Goal: Check status: Check status

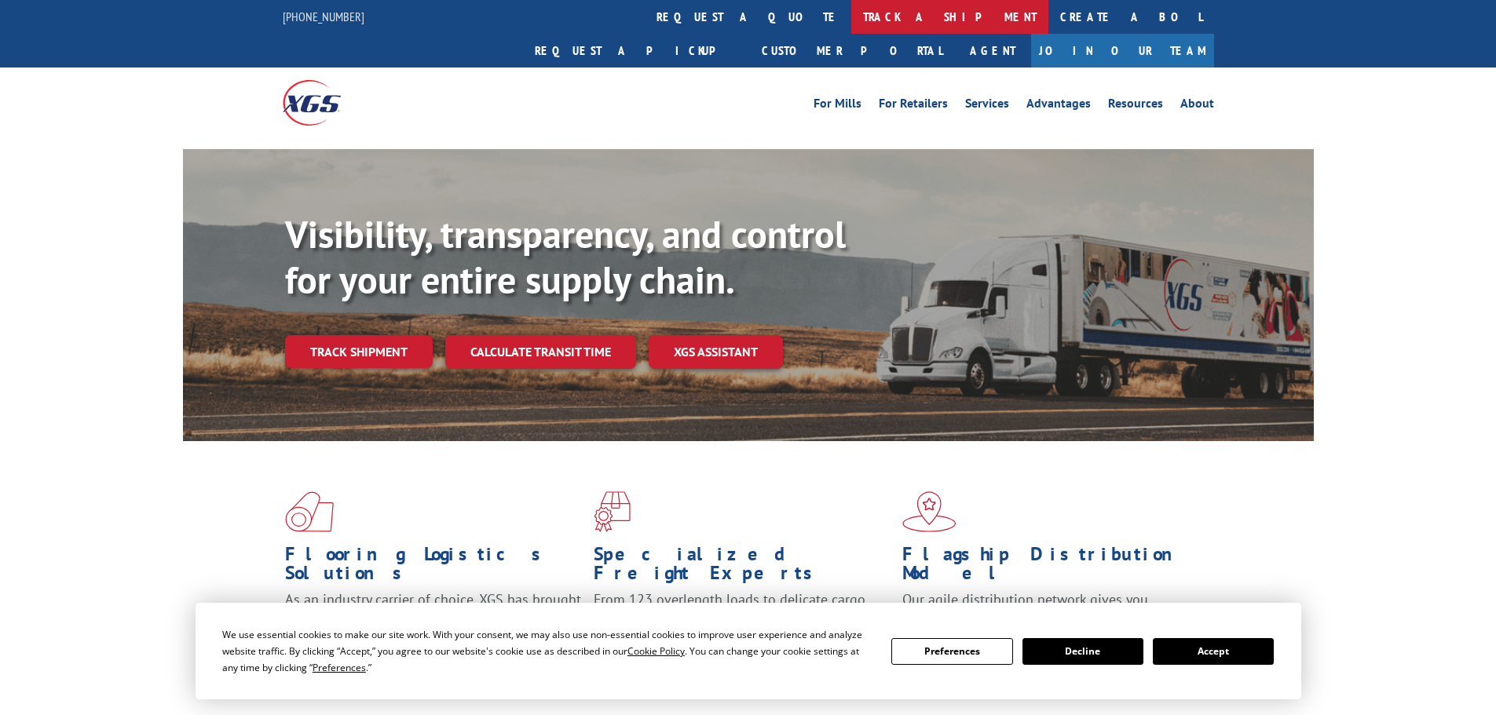
click at [851, 20] on link "track a shipment" at bounding box center [949, 17] width 197 height 34
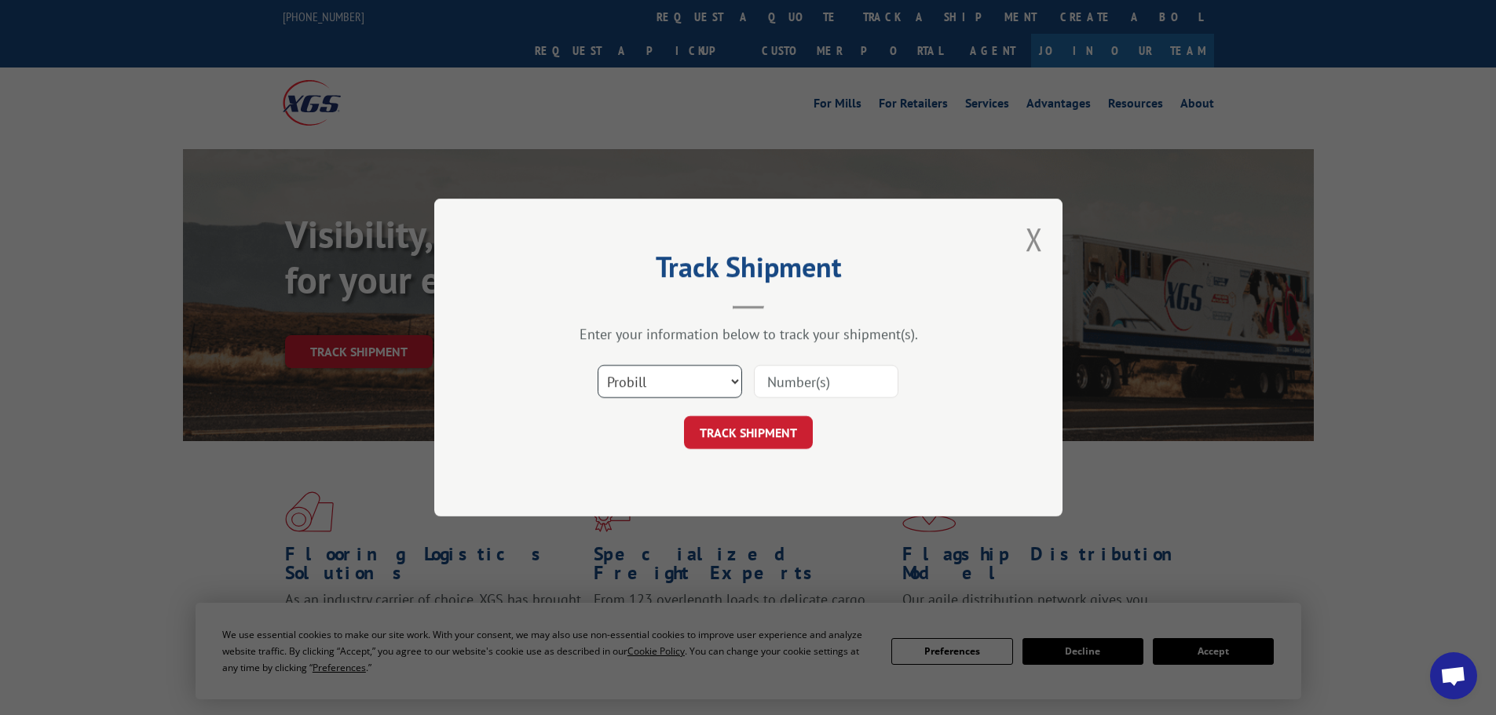
click at [718, 390] on select "Select category... Probill BOL PO" at bounding box center [669, 381] width 144 height 33
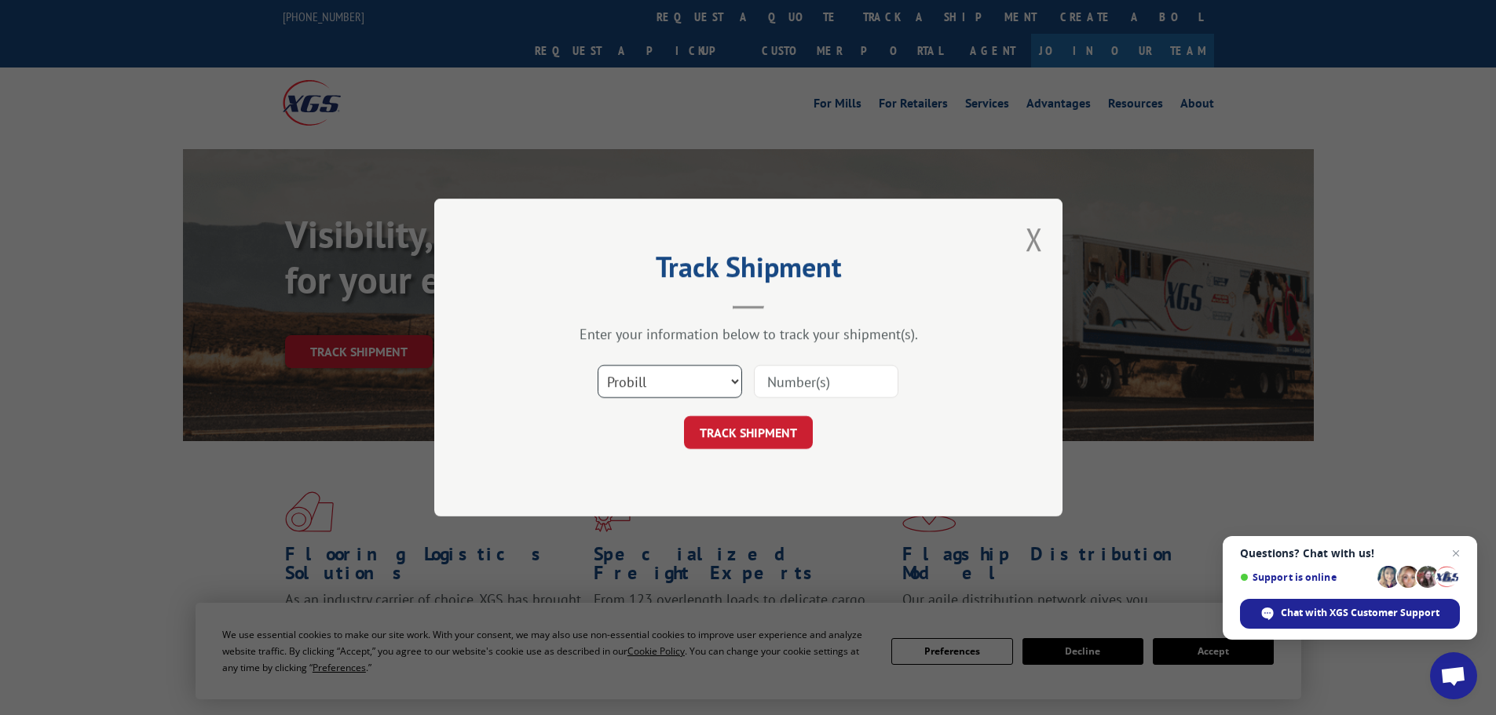
select select "po"
click at [597, 365] on select "Select category... Probill BOL PO" at bounding box center [669, 381] width 144 height 33
click at [802, 386] on input at bounding box center [826, 381] width 144 height 33
paste input "17521522"
type input "17521522"
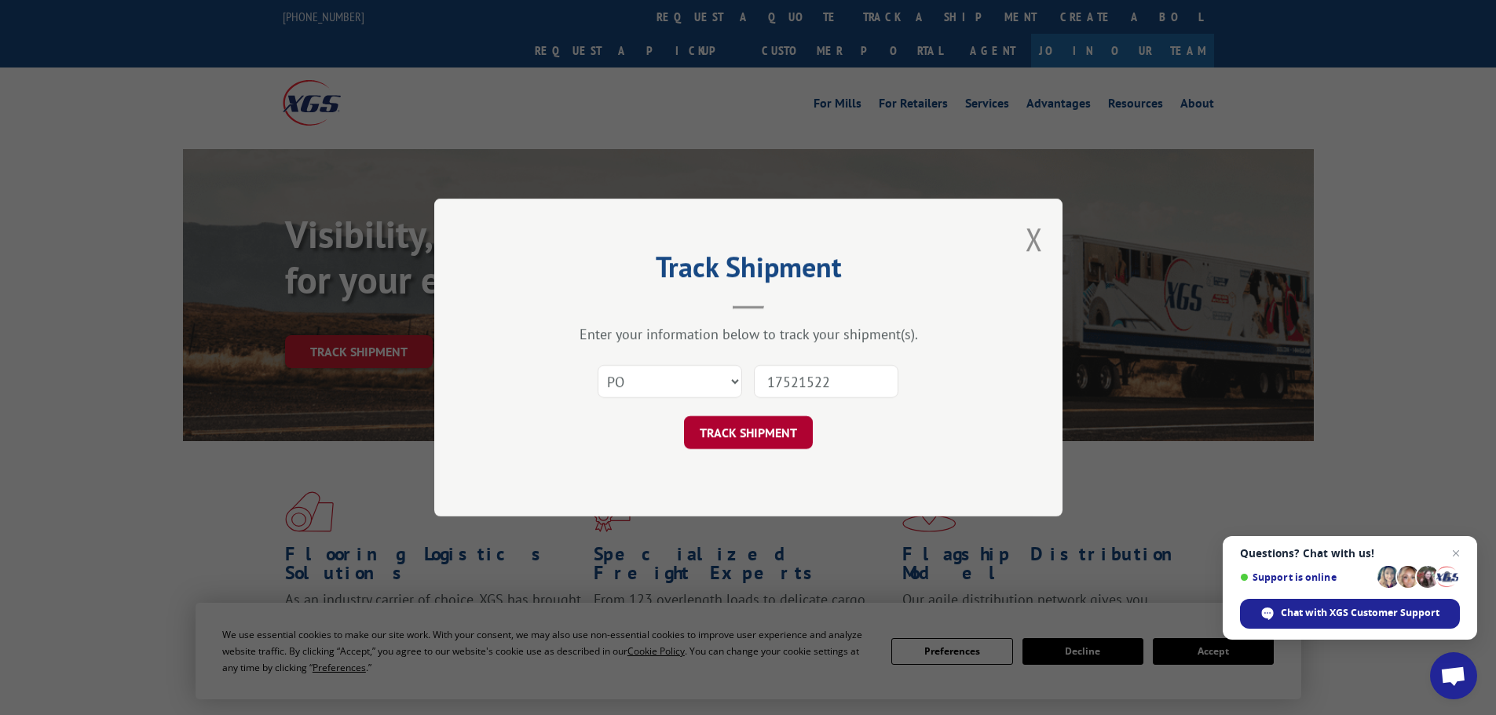
click at [788, 431] on button "TRACK SHIPMENT" at bounding box center [748, 432] width 129 height 33
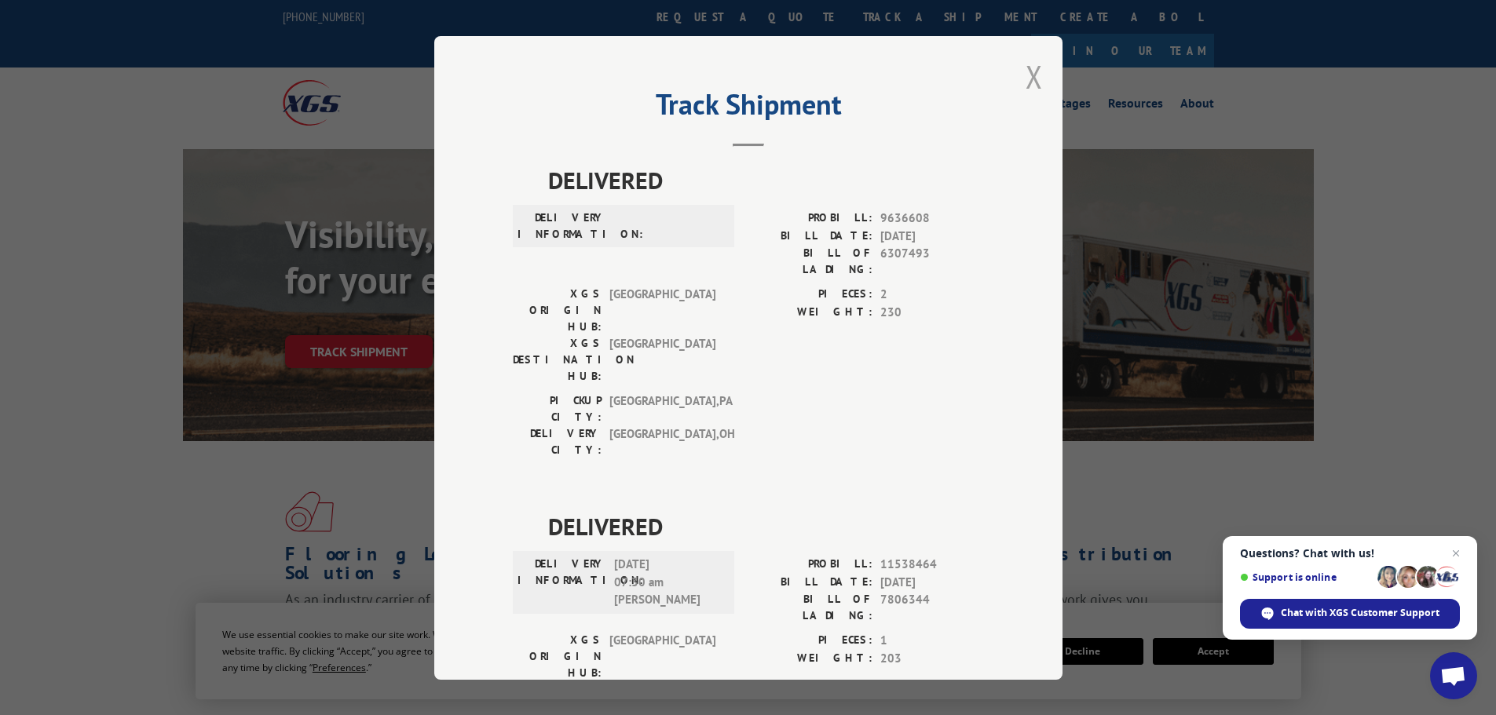
click at [1026, 85] on button "Close modal" at bounding box center [1033, 77] width 17 height 42
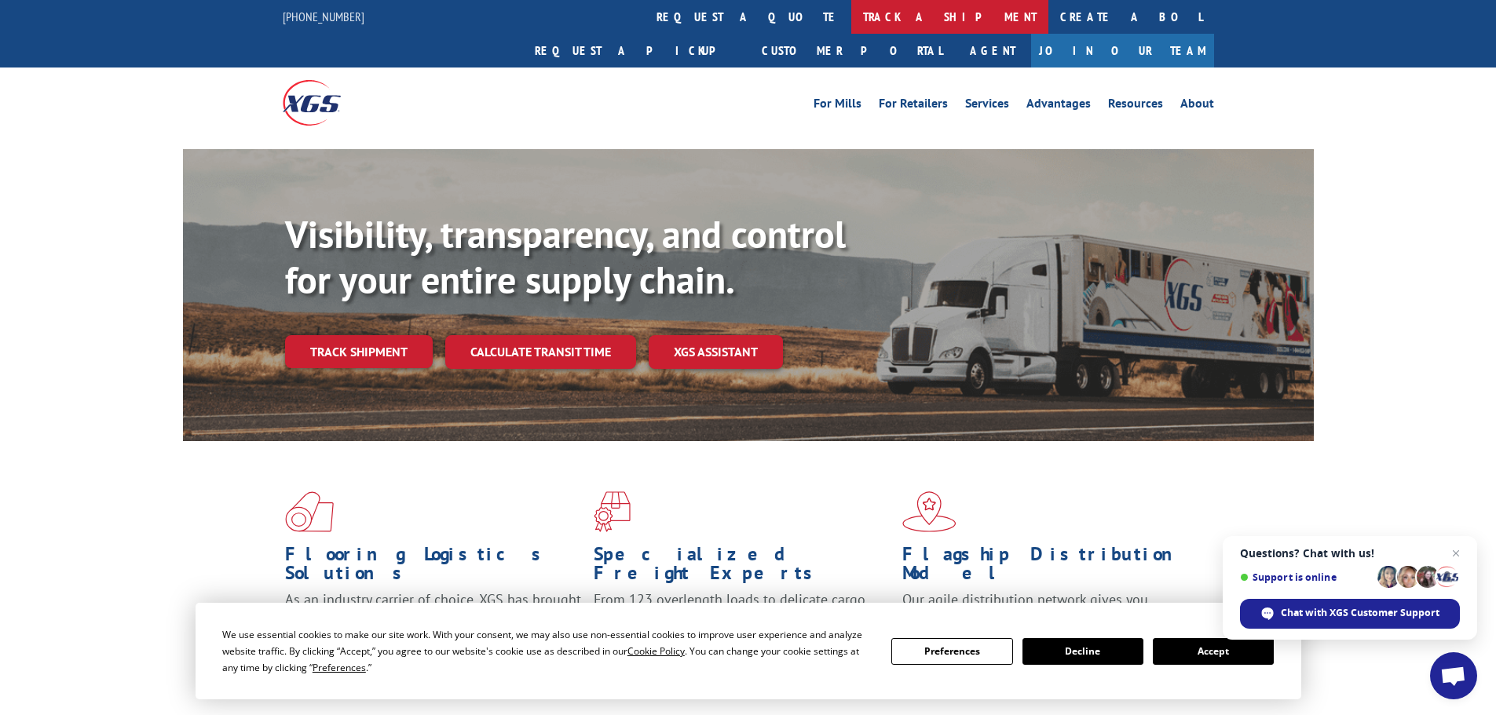
click at [851, 27] on link "track a shipment" at bounding box center [949, 17] width 197 height 34
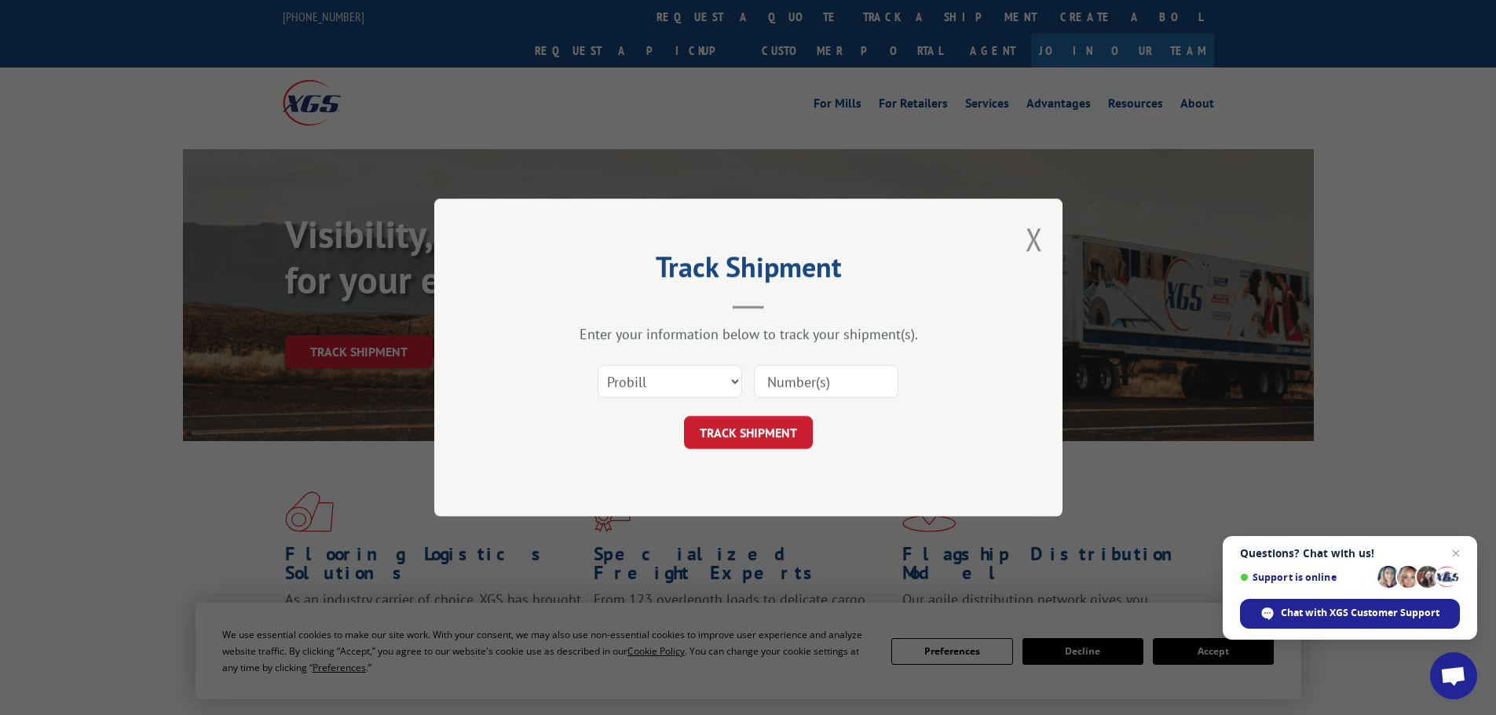
click at [828, 380] on input at bounding box center [826, 381] width 144 height 33
paste input "17521522"
type input "17521522"
click at [772, 432] on button "TRACK SHIPMENT" at bounding box center [748, 432] width 129 height 33
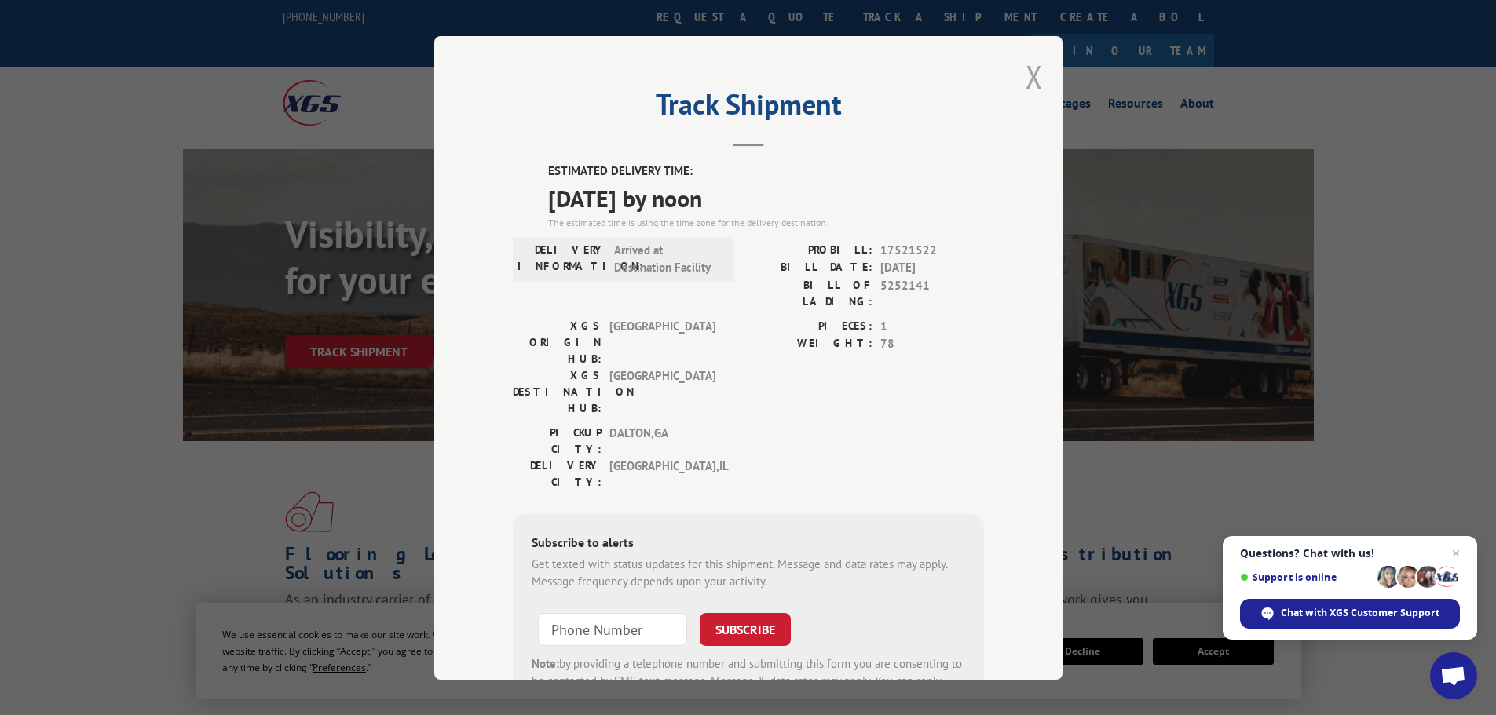
click at [1026, 82] on button "Close modal" at bounding box center [1033, 77] width 17 height 42
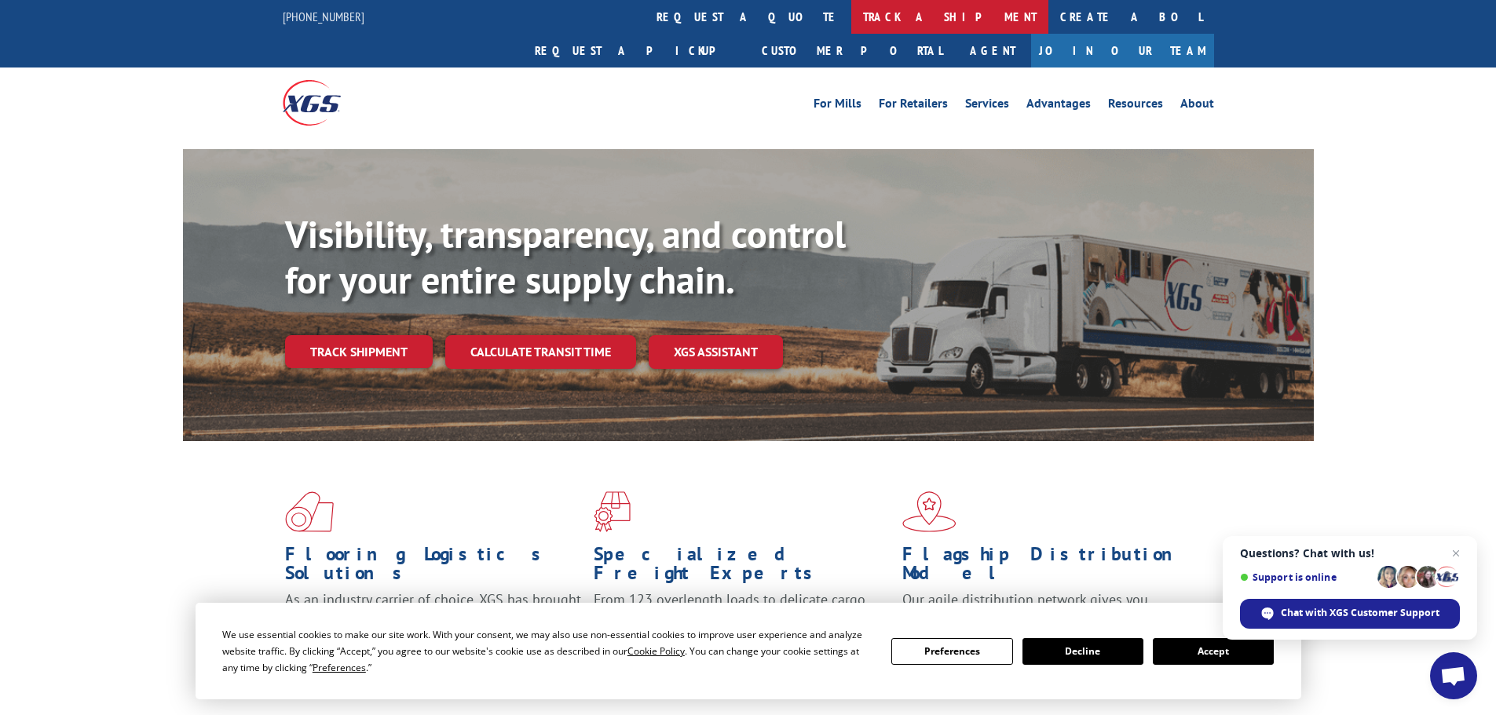
click at [851, 18] on link "track a shipment" at bounding box center [949, 17] width 197 height 34
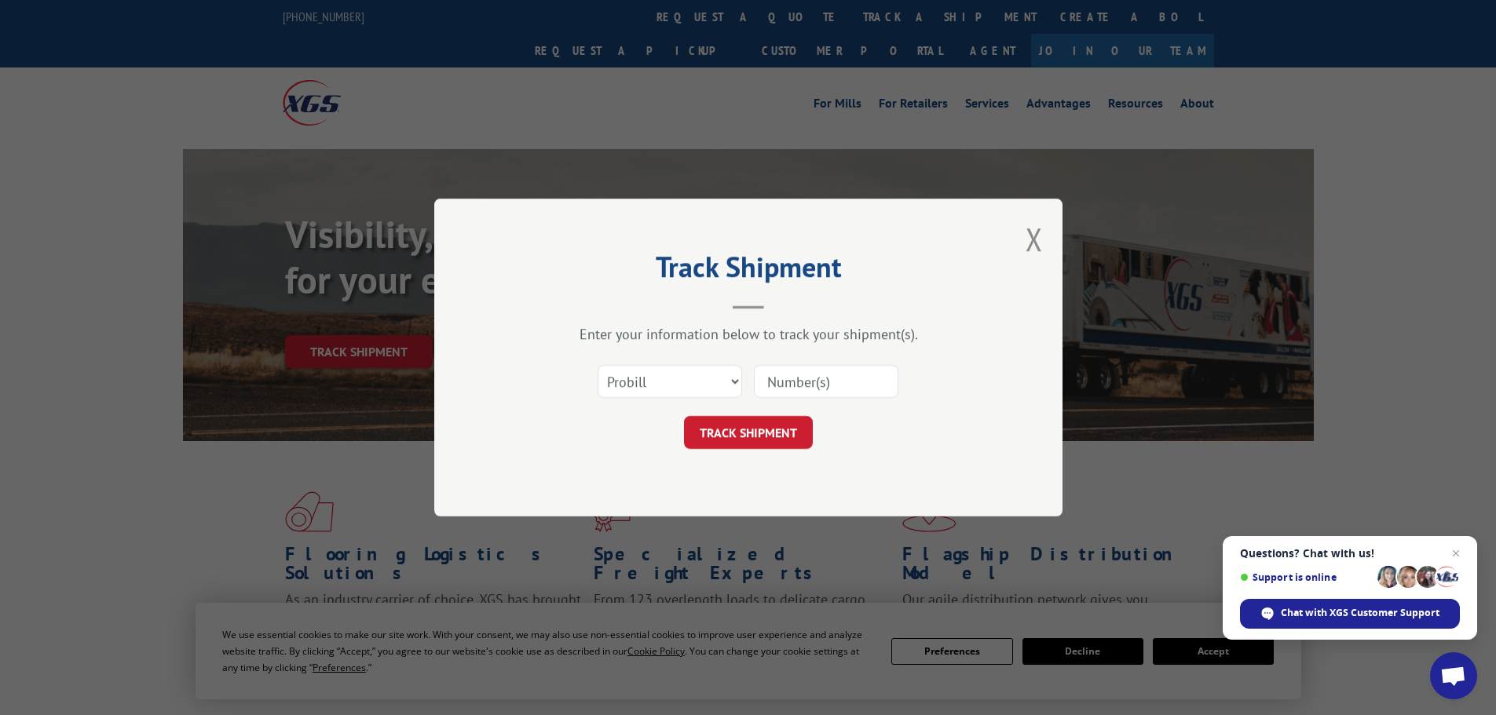
click at [785, 382] on input at bounding box center [826, 381] width 144 height 33
paste input "17521730"
type input "17521730"
click at [780, 437] on button "TRACK SHIPMENT" at bounding box center [748, 432] width 129 height 33
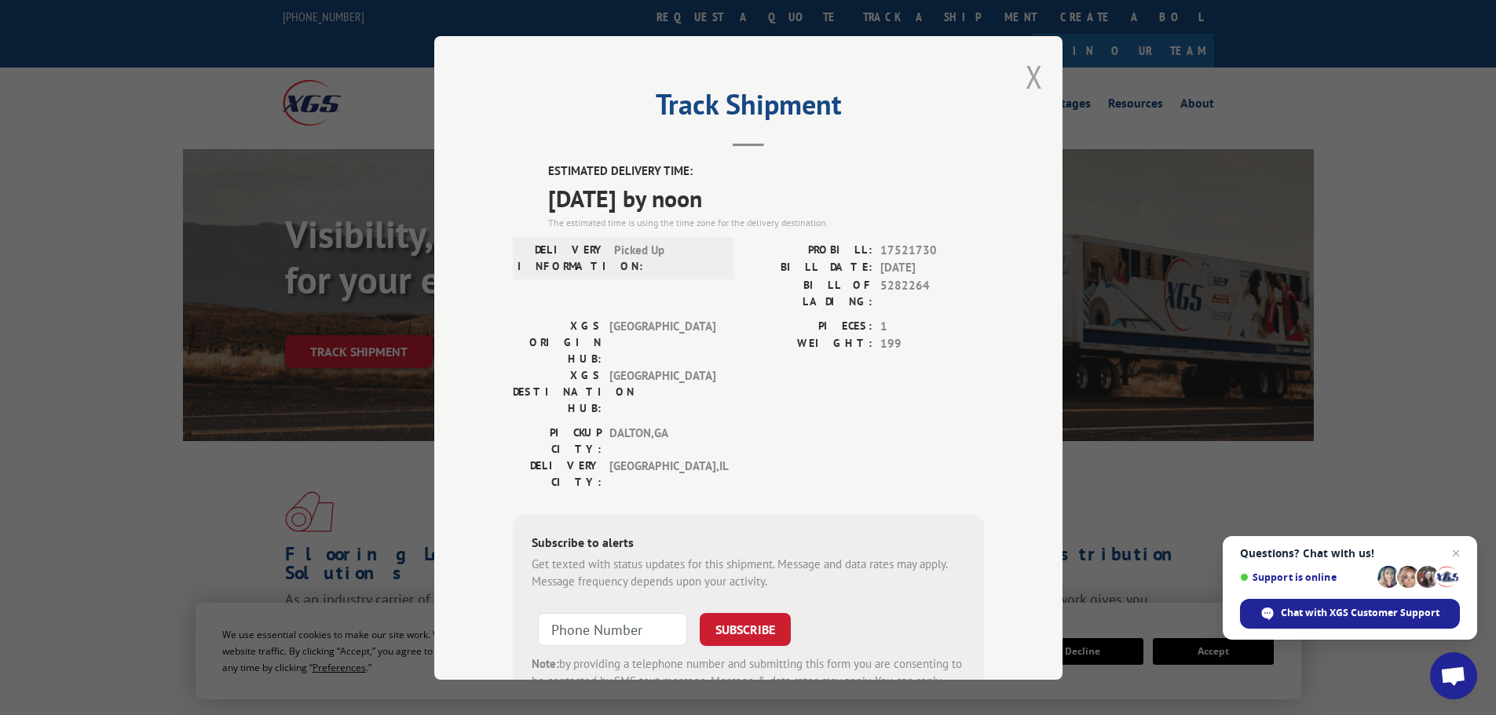
click at [1029, 76] on button "Close modal" at bounding box center [1033, 77] width 17 height 42
